Goal: Navigation & Orientation: Find specific page/section

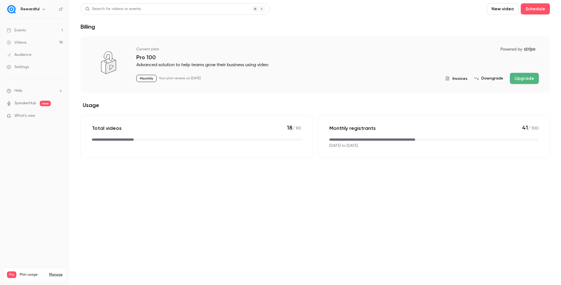
click at [24, 28] on div "Events" at bounding box center [16, 30] width 19 height 6
